Goal: Transaction & Acquisition: Purchase product/service

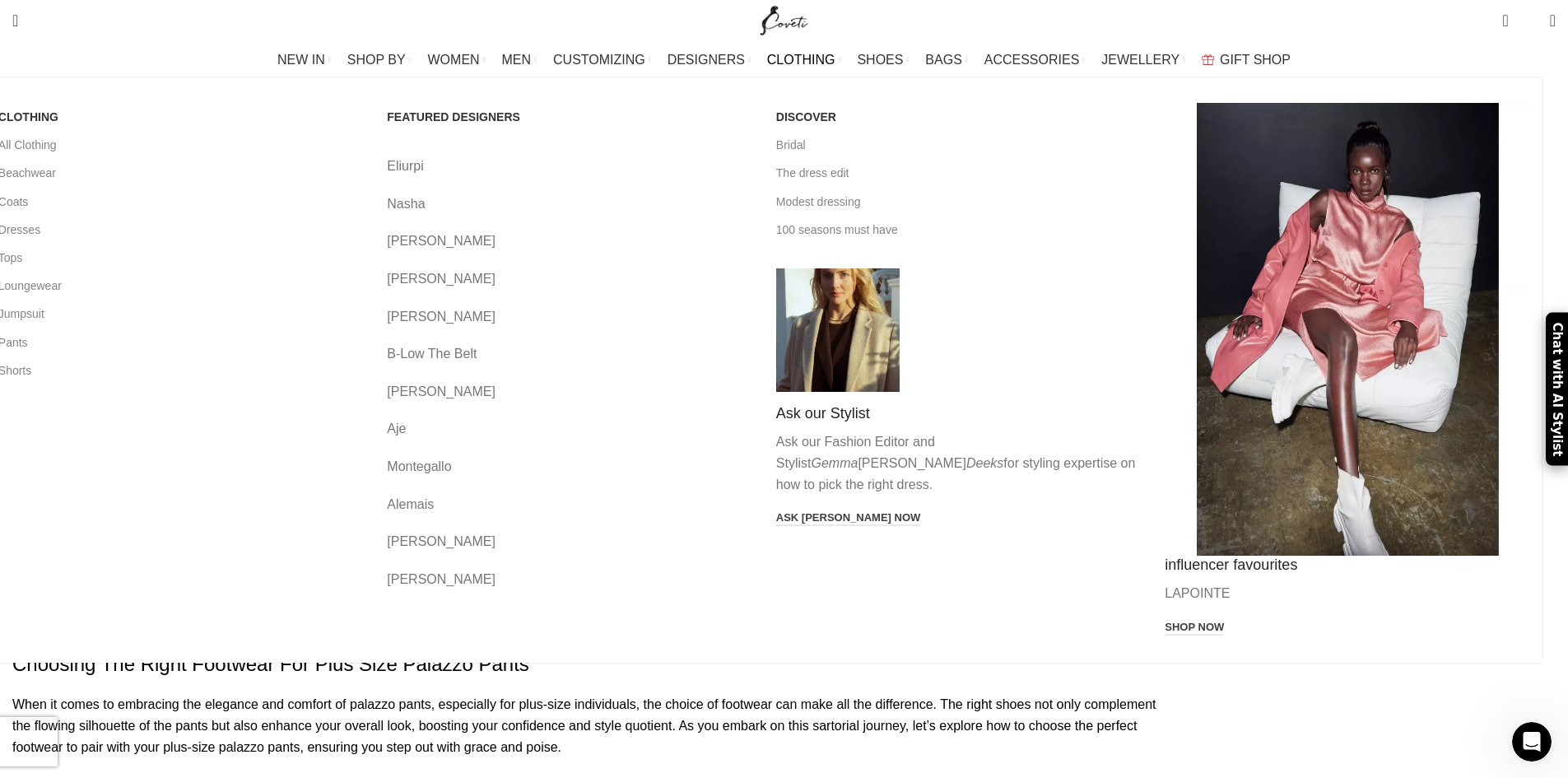
click at [805, 55] on span "CLOTHING" at bounding box center [800, 59] width 68 height 16
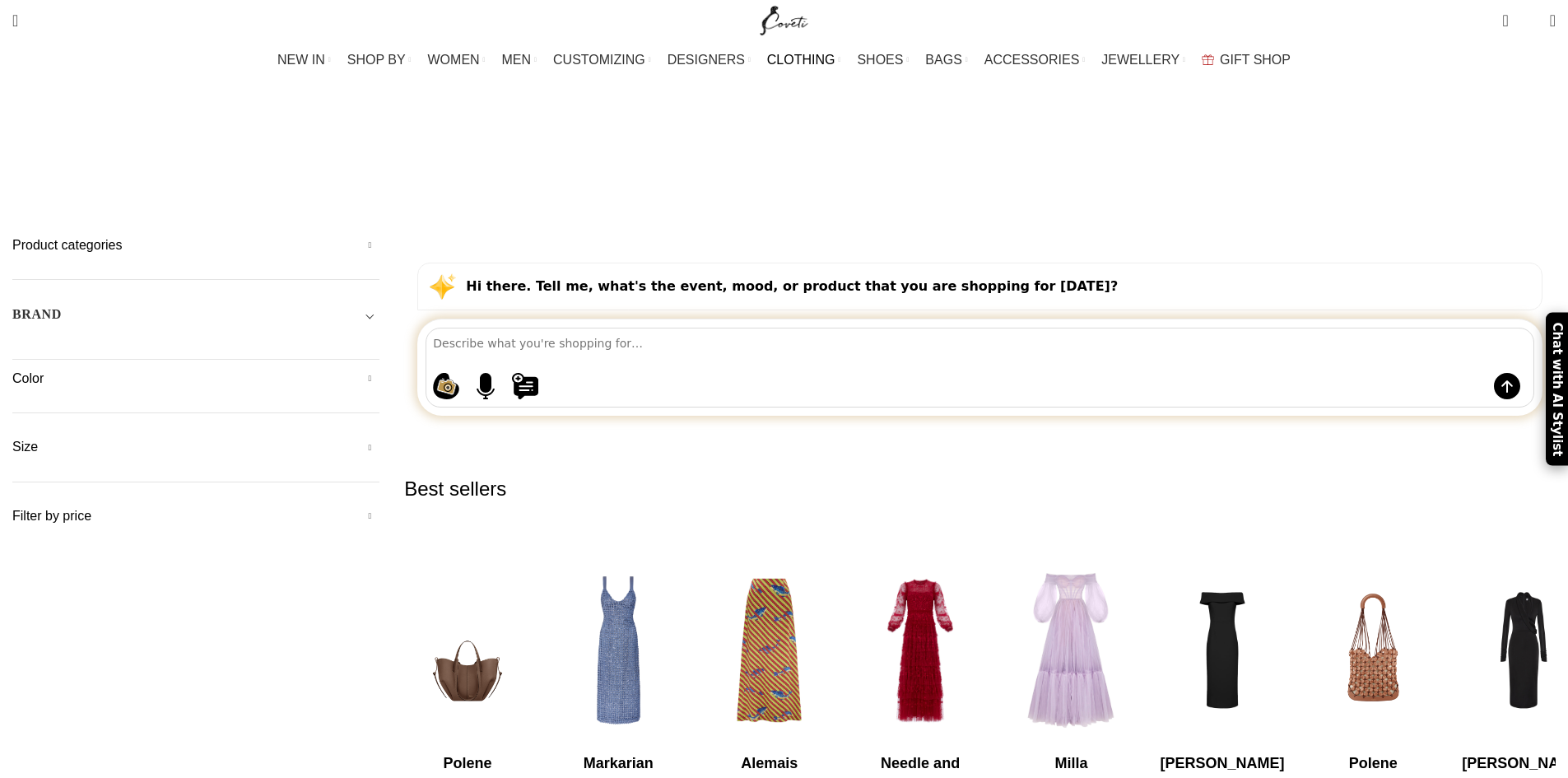
click at [305, 438] on h5 "Size" at bounding box center [195, 447] width 367 height 18
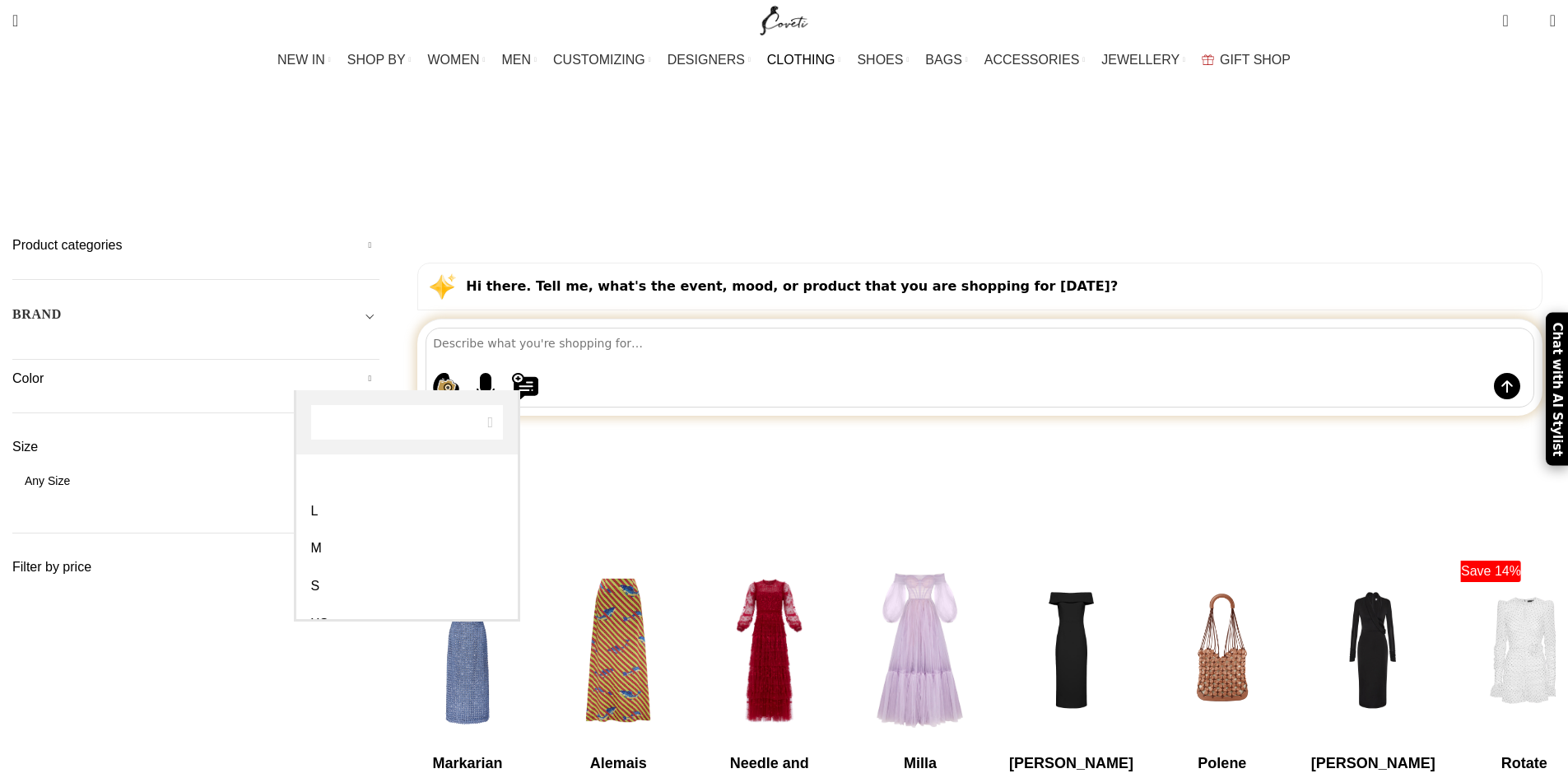
click at [70, 474] on span "Any Size" at bounding box center [47, 480] width 46 height 13
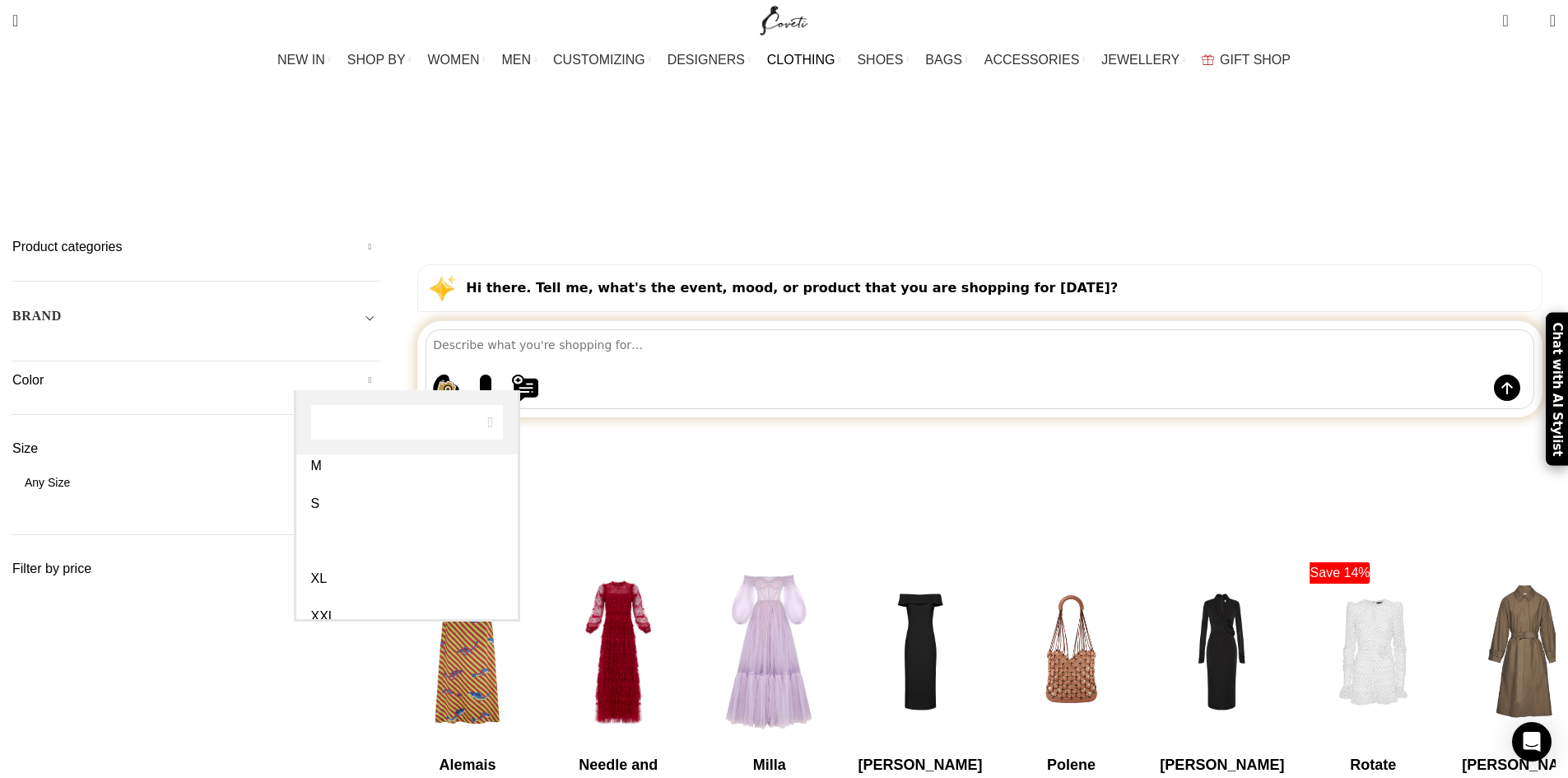
select select "xs"
